Goal: Navigation & Orientation: Find specific page/section

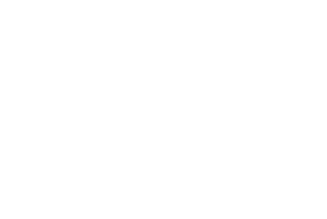
scroll to position [310, 0]
click at [318, 131] on icon at bounding box center [314, 138] width 18 height 14
click at [315, 131] on icon at bounding box center [314, 138] width 18 height 14
click at [96, 103] on span "für die Kleinsten" at bounding box center [93, 105] width 31 height 4
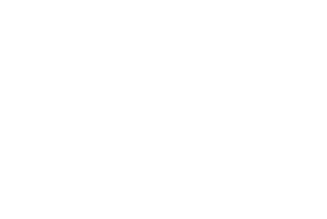
scroll to position [77, 0]
click at [109, 53] on strong "Babyhotel in Südtirol" at bounding box center [130, 55] width 81 height 5
click at [97, 53] on strong "Babyhotel in Südtirol" at bounding box center [130, 55] width 81 height 5
click at [289, 44] on icon at bounding box center [286, 49] width 14 height 11
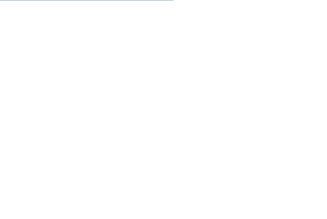
scroll to position [847, 0]
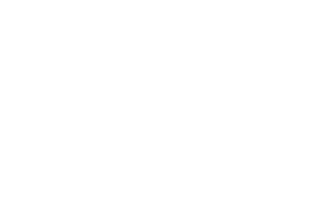
click at [88, 39] on span "Urlaub mit Baby" at bounding box center [87, 42] width 54 height 6
click at [308, 13] on img at bounding box center [311, 14] width 32 height 16
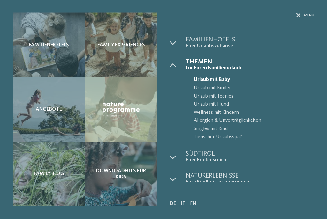
scroll to position [372, 0]
click at [207, 155] on span "Südtirol" at bounding box center [250, 154] width 128 height 6
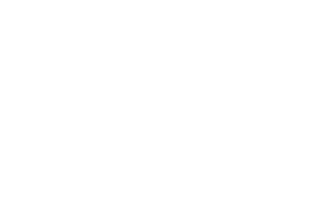
scroll to position [1300, 0]
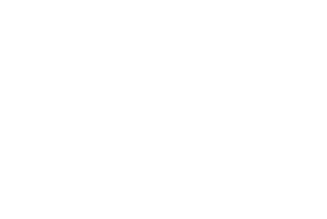
click at [15, 156] on icon at bounding box center [13, 163] width 18 height 14
click at [15, 157] on icon at bounding box center [13, 164] width 18 height 14
click at [17, 157] on icon at bounding box center [13, 164] width 18 height 14
click at [12, 163] on icon at bounding box center [13, 170] width 18 height 14
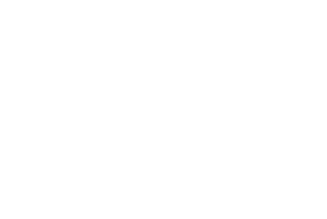
click at [13, 157] on icon at bounding box center [13, 164] width 18 height 14
